Goal: Task Accomplishment & Management: Manage account settings

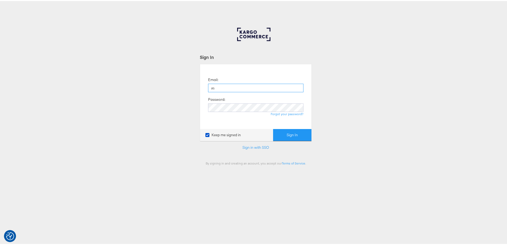
type input "ashleigh.jones@ao.com"
click at [273, 128] on button "Sign In" at bounding box center [292, 134] width 38 height 12
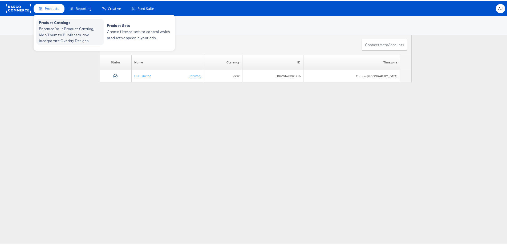
click at [51, 27] on span "Enhance Your Product Catalog, Map Them to Publishers, and Incorporate Overlay D…" at bounding box center [71, 34] width 64 height 18
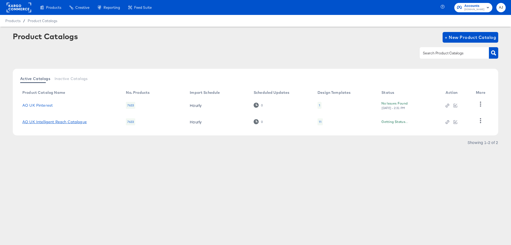
click at [64, 120] on link "AO UK Intelligent Reach Catalogue" at bounding box center [54, 122] width 64 height 4
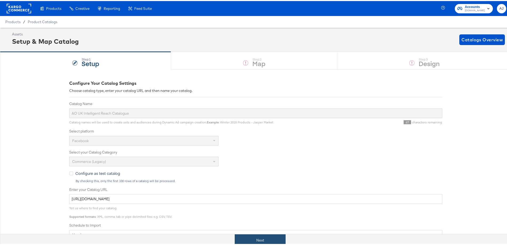
click at [257, 242] on button "Next" at bounding box center [260, 239] width 51 height 12
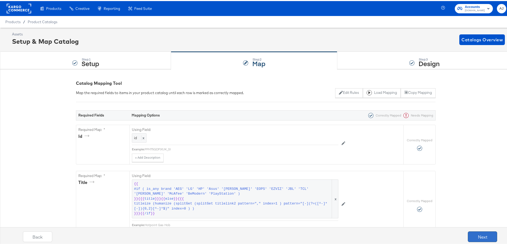
click at [468, 235] on button "Next" at bounding box center [481, 235] width 29 height 11
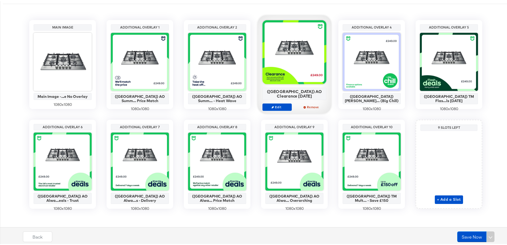
scroll to position [109, 0]
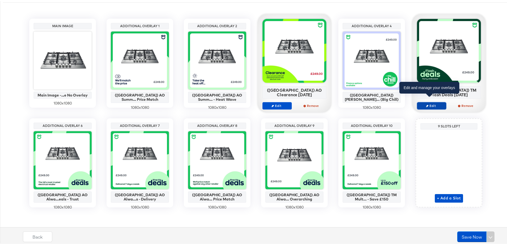
click at [426, 103] on icon "button" at bounding box center [427, 104] width 2 height 2
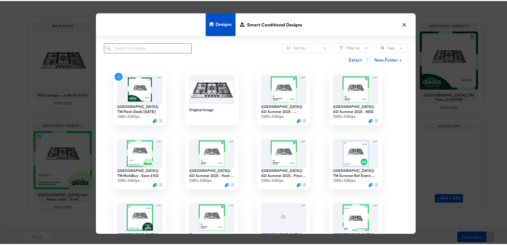
click at [113, 47] on input "search" at bounding box center [148, 47] width 88 height 10
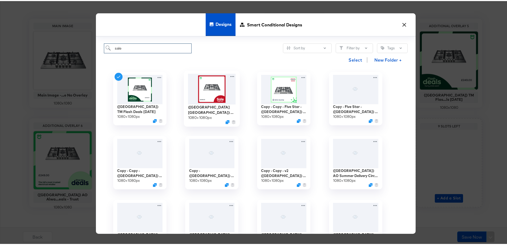
type input "sale"
click at [215, 95] on img at bounding box center [212, 88] width 48 height 31
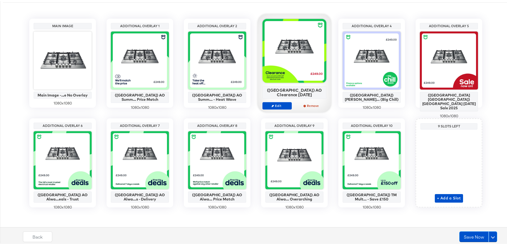
click at [474, 230] on div "Back Save Now" at bounding box center [260, 237] width 516 height 20
click at [473, 235] on button "Save Now" at bounding box center [473, 235] width 29 height 11
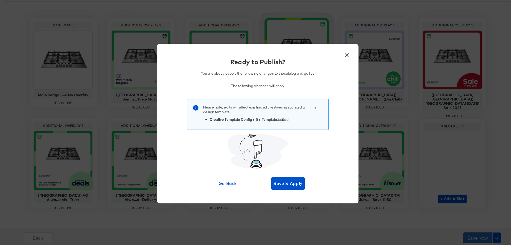
scroll to position [0, 0]
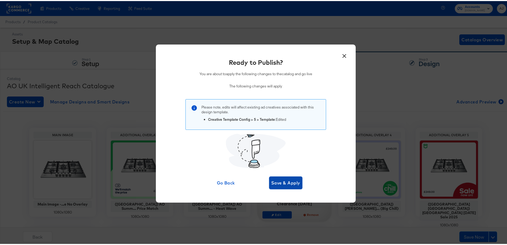
click at [288, 182] on span "Save & Apply" at bounding box center [285, 181] width 29 height 7
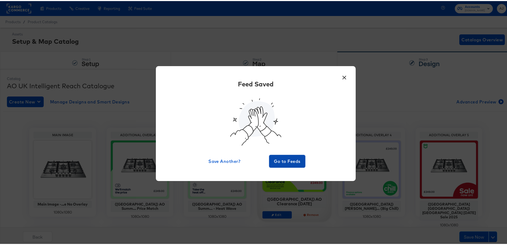
click at [296, 163] on span "Go to Feeds" at bounding box center [287, 159] width 32 height 7
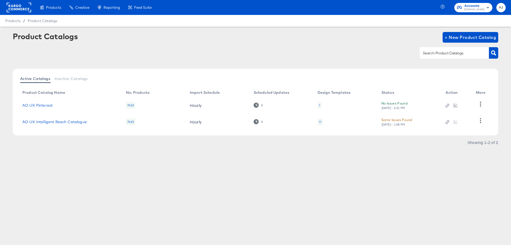
click at [23, 9] on rect at bounding box center [19, 8] width 24 height 10
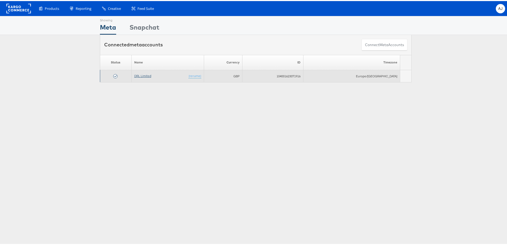
click at [142, 73] on link "DRL Limited" at bounding box center [142, 75] width 17 height 4
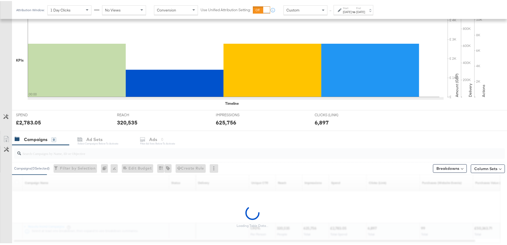
scroll to position [143, 0]
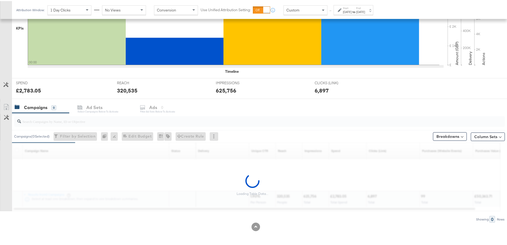
click at [63, 120] on input "search" at bounding box center [240, 118] width 438 height 10
paste input "(AO [GEOGRAPHIC_DATA]) AO August Sale 2025 (£10K)"
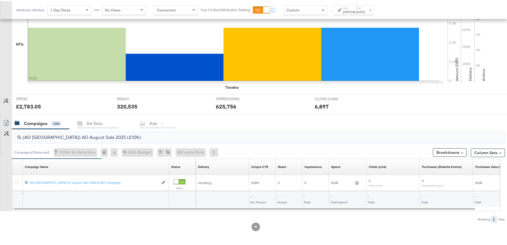
scroll to position [128, 0]
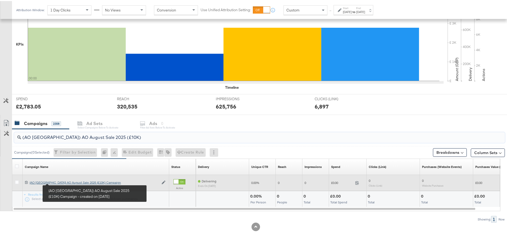
type input "(AO [GEOGRAPHIC_DATA]) AO August Sale 2025 (£10K)"
click at [63, 182] on div "(AO [GEOGRAPHIC_DATA]) AO August Sale 2025 (£10K) Campaign (AO [GEOGRAPHIC_DATA…" at bounding box center [94, 181] width 129 height 4
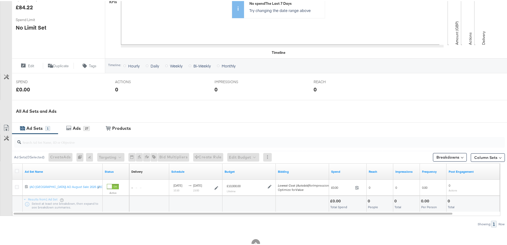
scroll to position [158, 0]
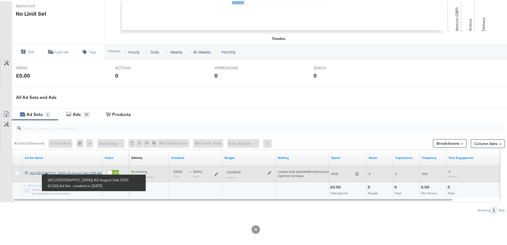
click at [68, 171] on div "(AO [GEOGRAPHIC_DATA]) AO August Sale 2025 (£10K) Ad Set (AO [GEOGRAPHIC_DATA])…" at bounding box center [62, 172] width 65 height 4
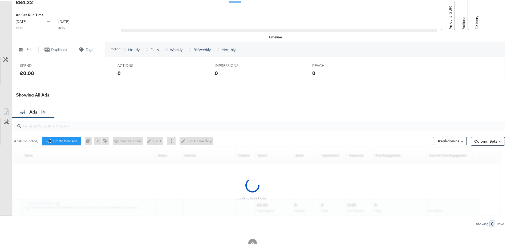
scroll to position [199, 0]
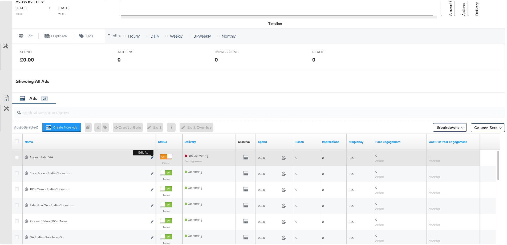
click at [152, 156] on icon "link" at bounding box center [152, 156] width 3 height 3
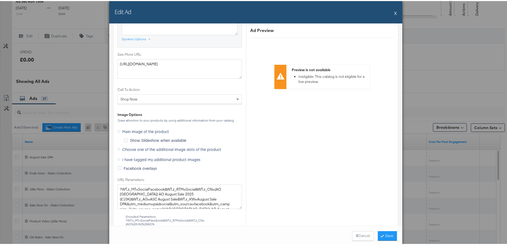
scroll to position [426, 0]
click at [117, 147] on icon at bounding box center [118, 147] width 3 height 3
click at [0, 0] on input "Choose one of the additional image slots of the product" at bounding box center [0, 0] width 0 height 0
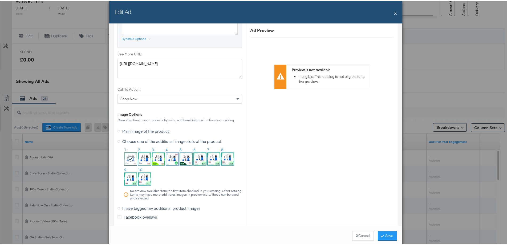
click at [188, 154] on img at bounding box center [186, 157] width 13 height 13
click at [382, 235] on button "Save" at bounding box center [386, 235] width 19 height 10
